Goal: Task Accomplishment & Management: Use online tool/utility

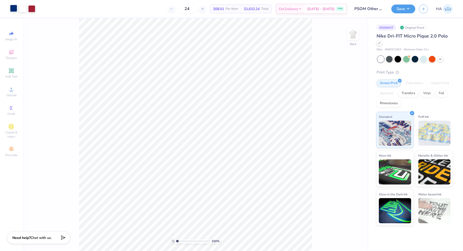
click at [14, 7] on div at bounding box center [13, 8] width 7 height 7
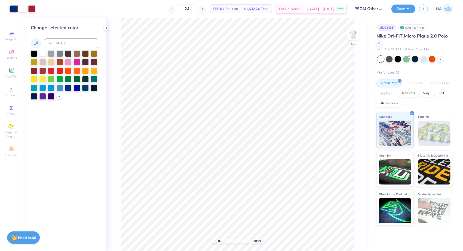
click at [43, 56] on div at bounding box center [42, 53] width 7 height 7
click at [400, 58] on div at bounding box center [397, 58] width 7 height 7
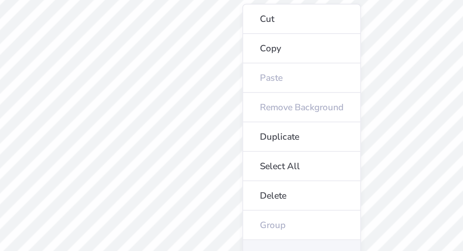
click at [268, 152] on li "Ungroup" at bounding box center [277, 154] width 40 height 10
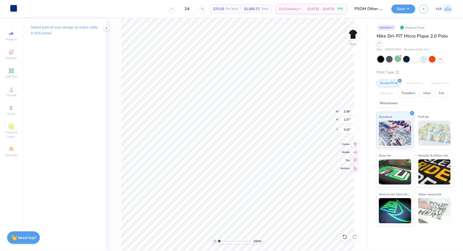
click at [15, 8] on div at bounding box center [13, 8] width 7 height 7
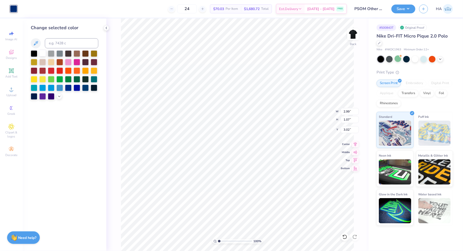
click at [43, 55] on div at bounding box center [42, 53] width 7 height 7
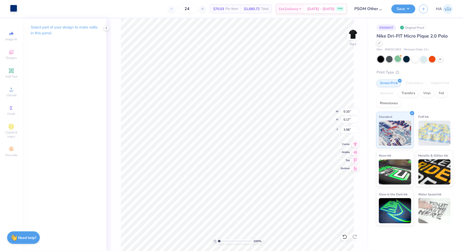
click at [11, 8] on div at bounding box center [13, 8] width 7 height 7
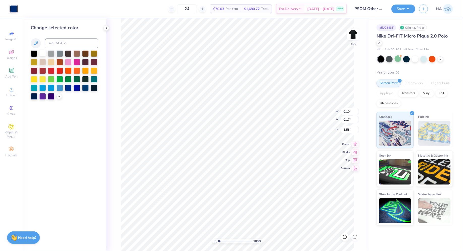
click at [41, 51] on div at bounding box center [42, 53] width 7 height 7
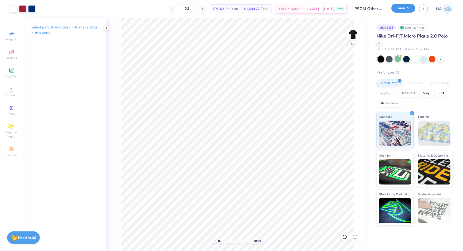
click at [405, 8] on button "Save" at bounding box center [403, 8] width 24 height 9
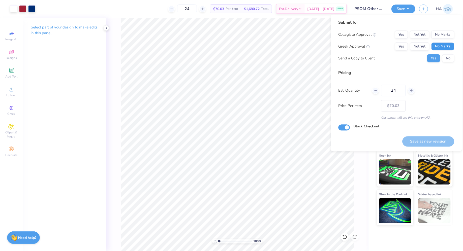
click at [446, 47] on button "No Marks" at bounding box center [442, 47] width 23 height 8
click at [445, 37] on button "No Marks" at bounding box center [442, 35] width 23 height 8
click at [420, 38] on button "Not Yet" at bounding box center [419, 35] width 19 height 8
click at [436, 139] on button "Save as new revision" at bounding box center [428, 141] width 52 height 10
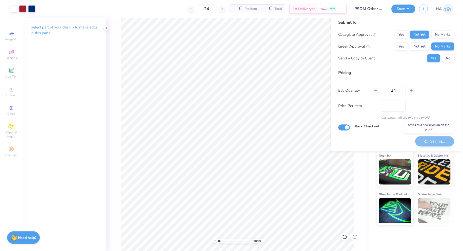
type input "$70.03"
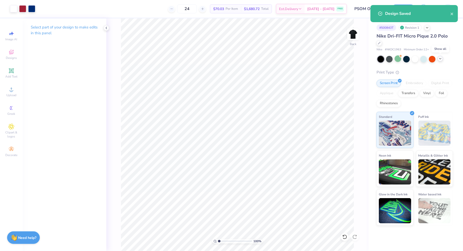
click at [442, 59] on icon at bounding box center [440, 59] width 4 height 4
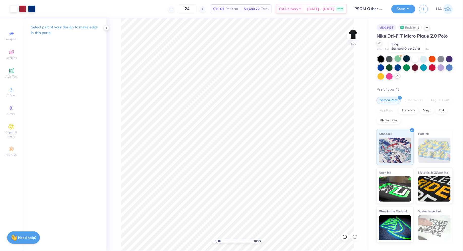
click at [406, 59] on div at bounding box center [406, 58] width 7 height 7
click at [403, 9] on button "Save" at bounding box center [403, 8] width 24 height 9
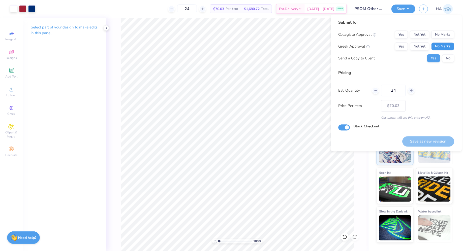
click at [447, 48] on button "No Marks" at bounding box center [442, 47] width 23 height 8
click at [448, 35] on button "No Marks" at bounding box center [442, 35] width 23 height 8
click at [432, 138] on button "Save as new revision" at bounding box center [428, 141] width 52 height 10
type input "– –"
